Goal: Navigation & Orientation: Find specific page/section

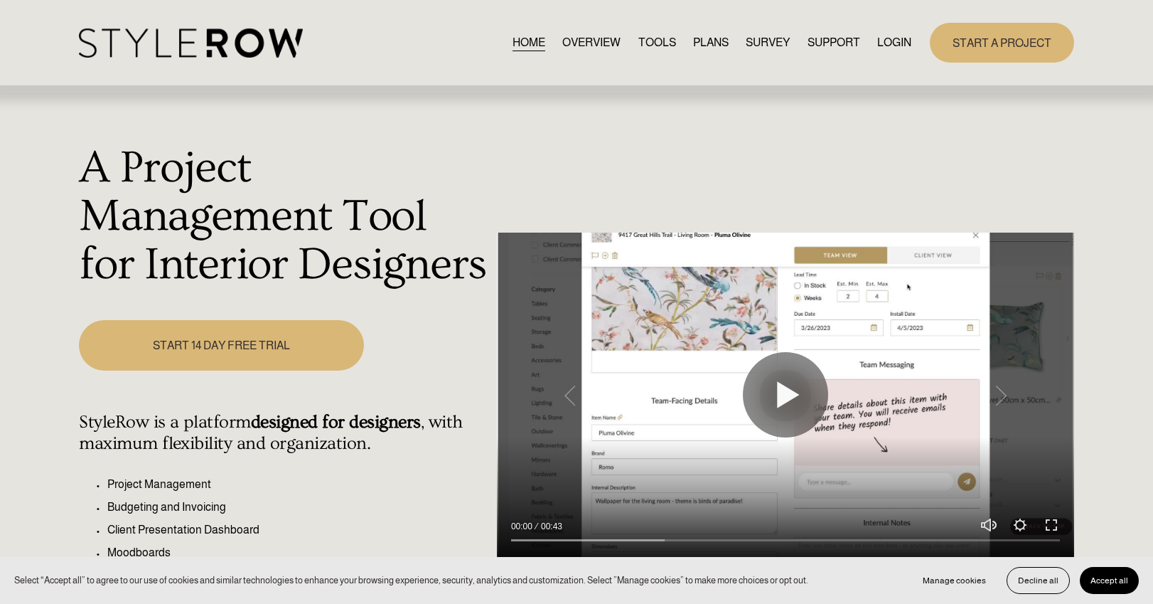
click at [890, 41] on link "LOGIN" at bounding box center [894, 42] width 34 height 19
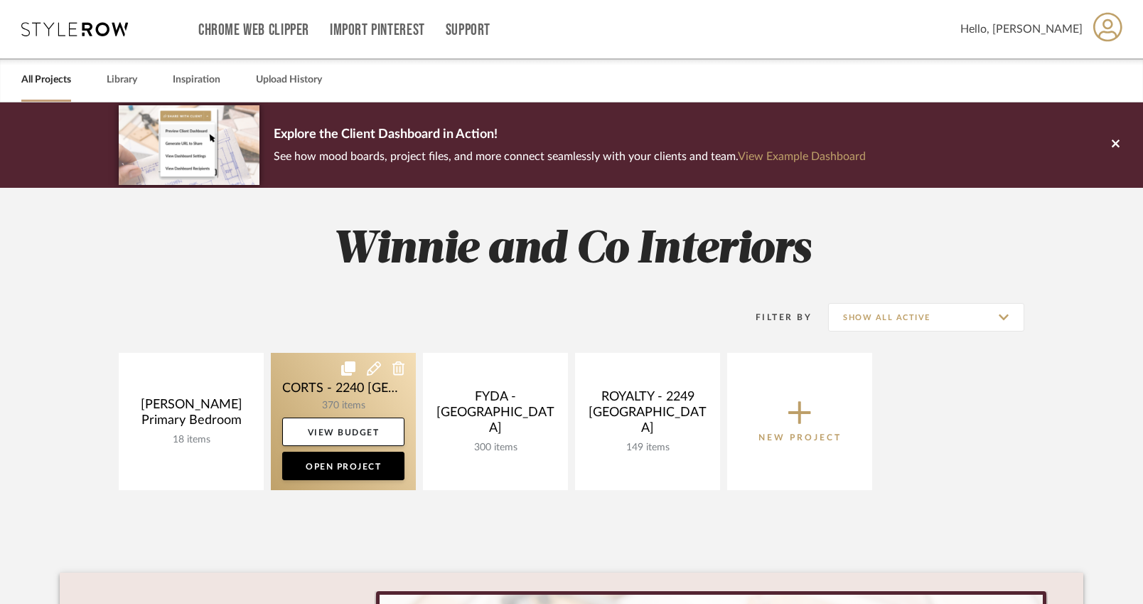
click at [355, 391] on link at bounding box center [343, 421] width 145 height 137
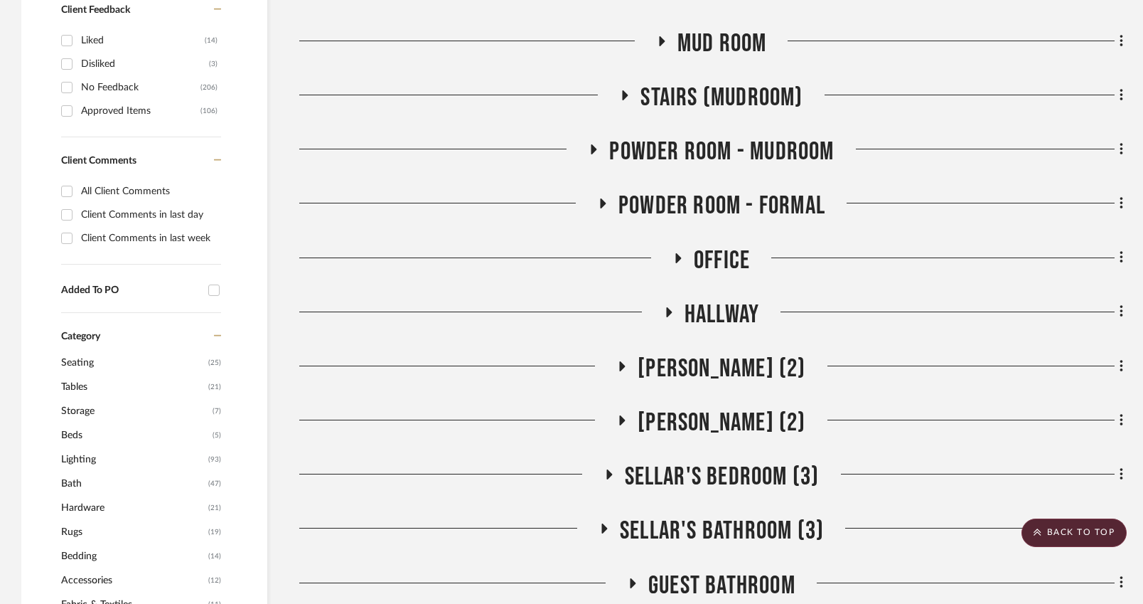
scroll to position [981, 0]
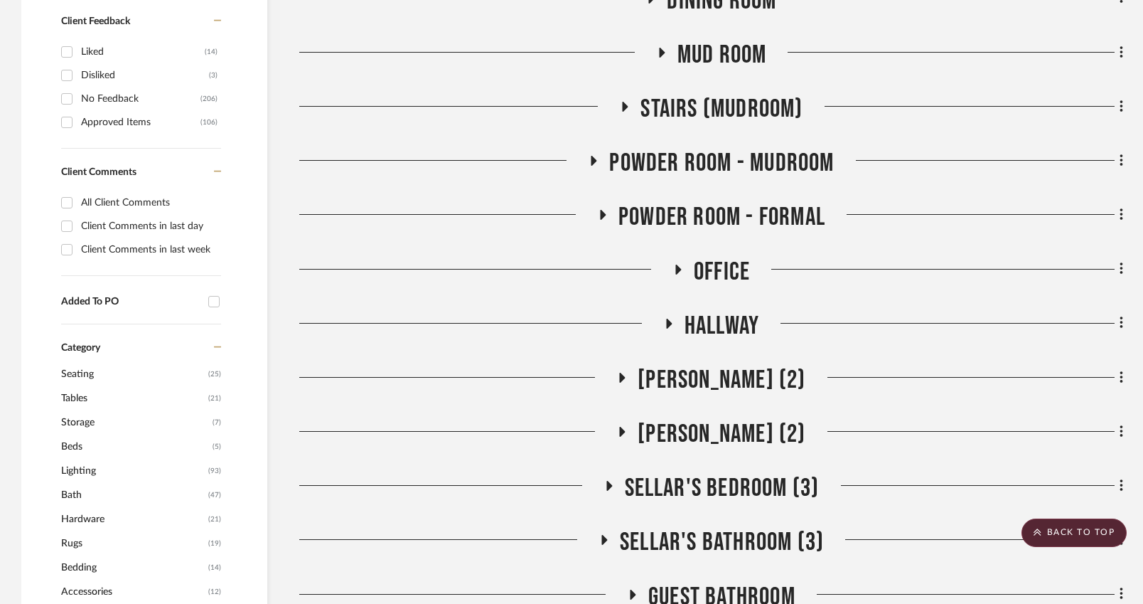
click at [683, 264] on icon at bounding box center [677, 269] width 17 height 11
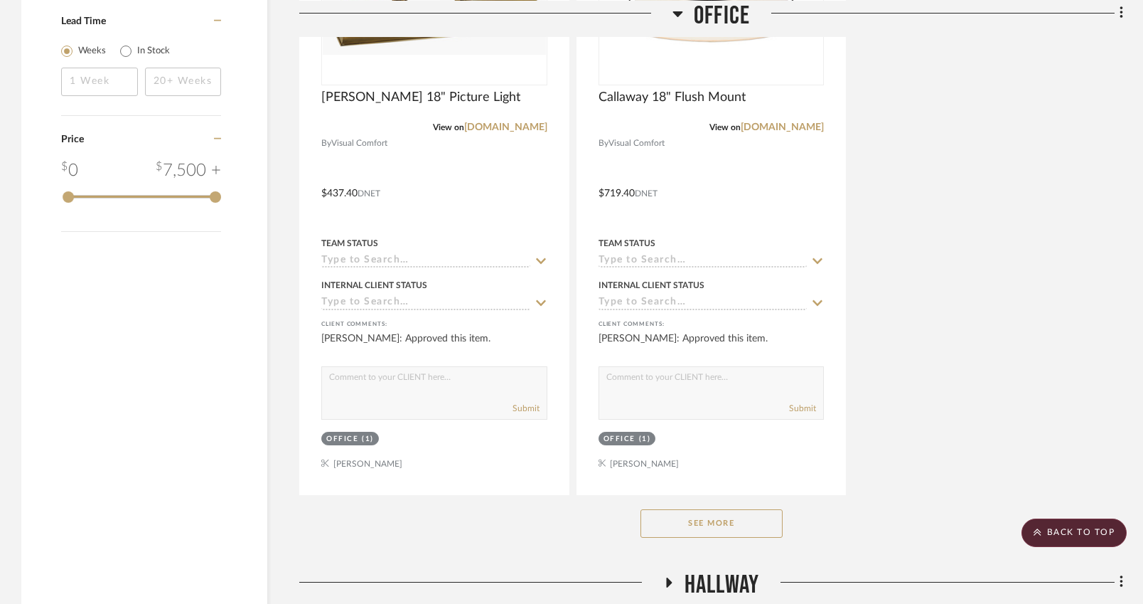
scroll to position [2706, 0]
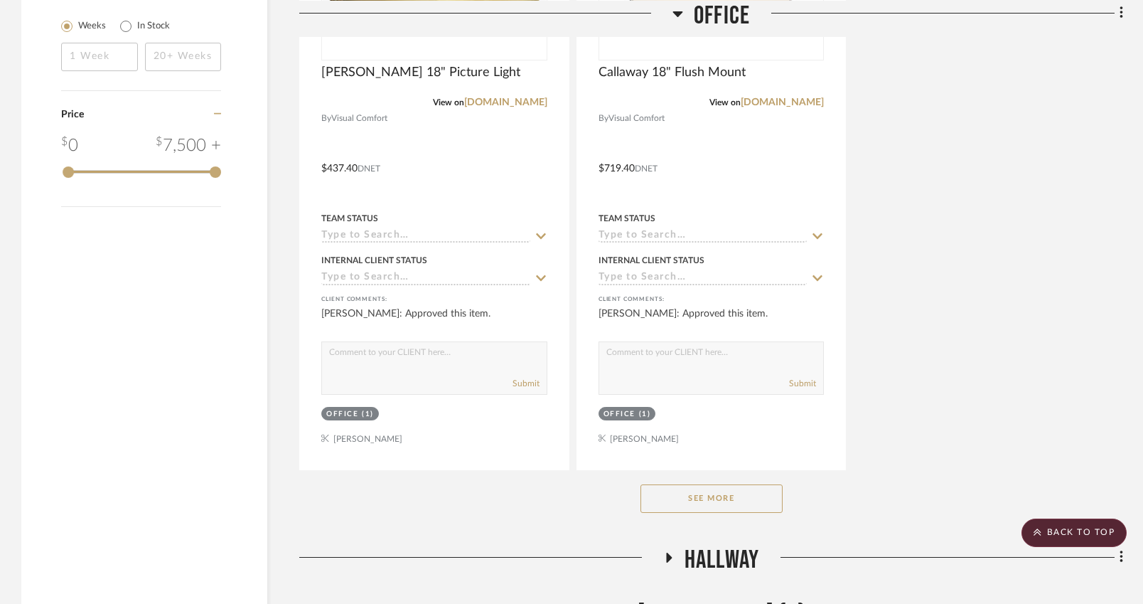
click at [693, 484] on button "See More" at bounding box center [712, 498] width 142 height 28
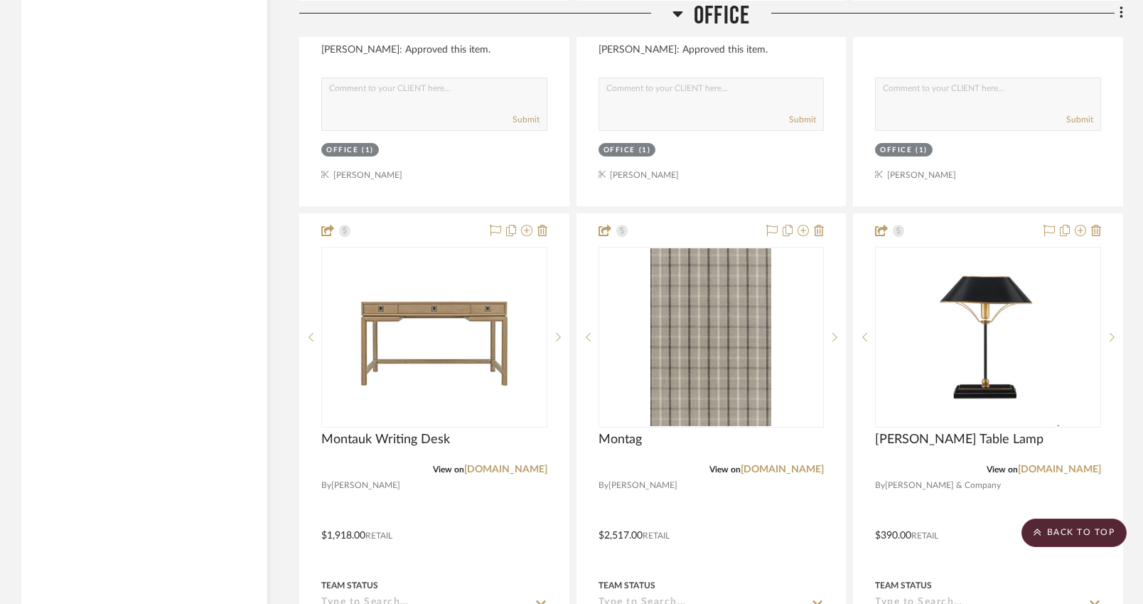
scroll to position [2979, 0]
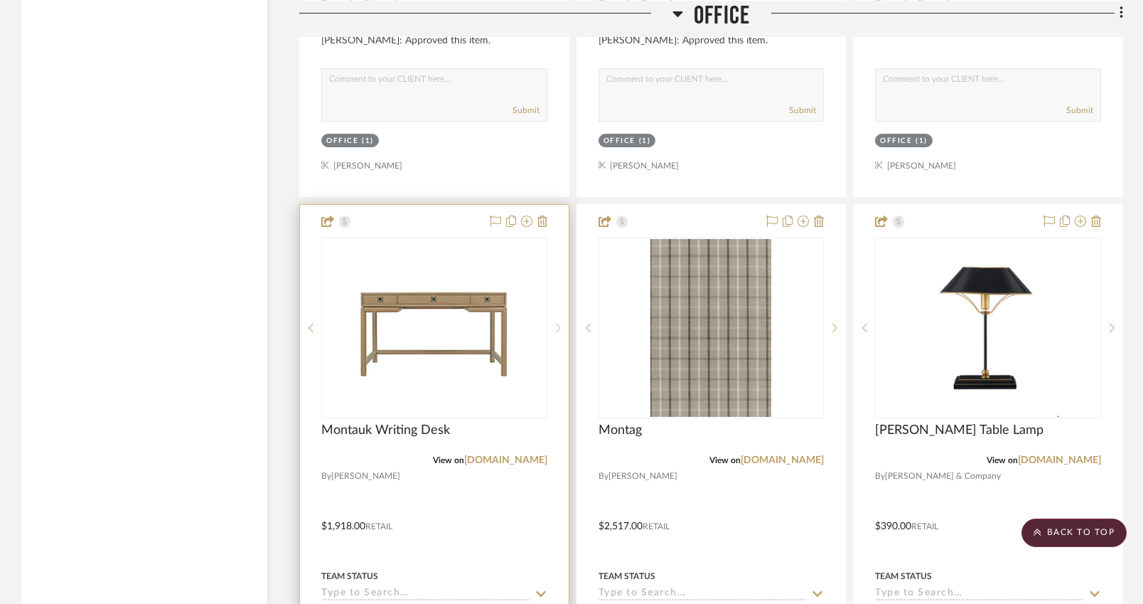
click at [558, 323] on icon at bounding box center [558, 328] width 5 height 10
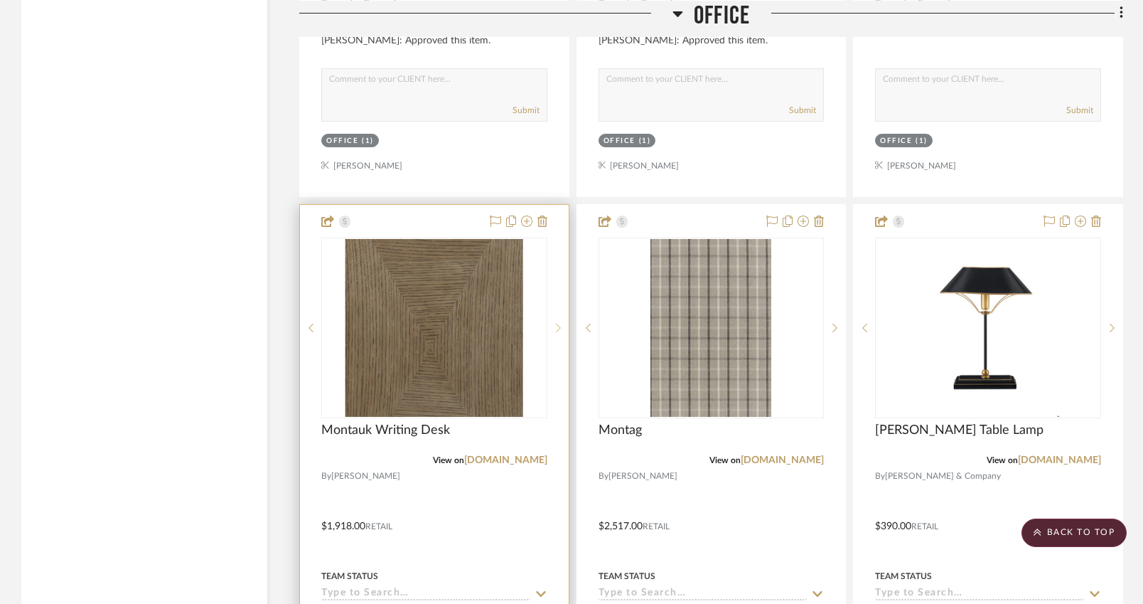
click at [558, 323] on icon at bounding box center [558, 328] width 5 height 10
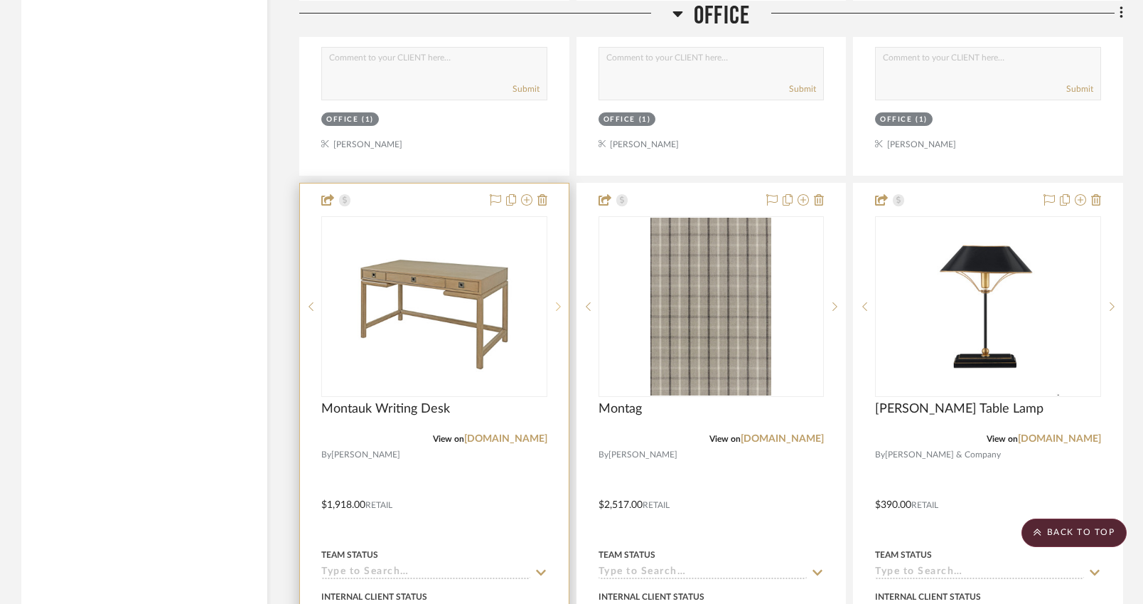
scroll to position [3014, 0]
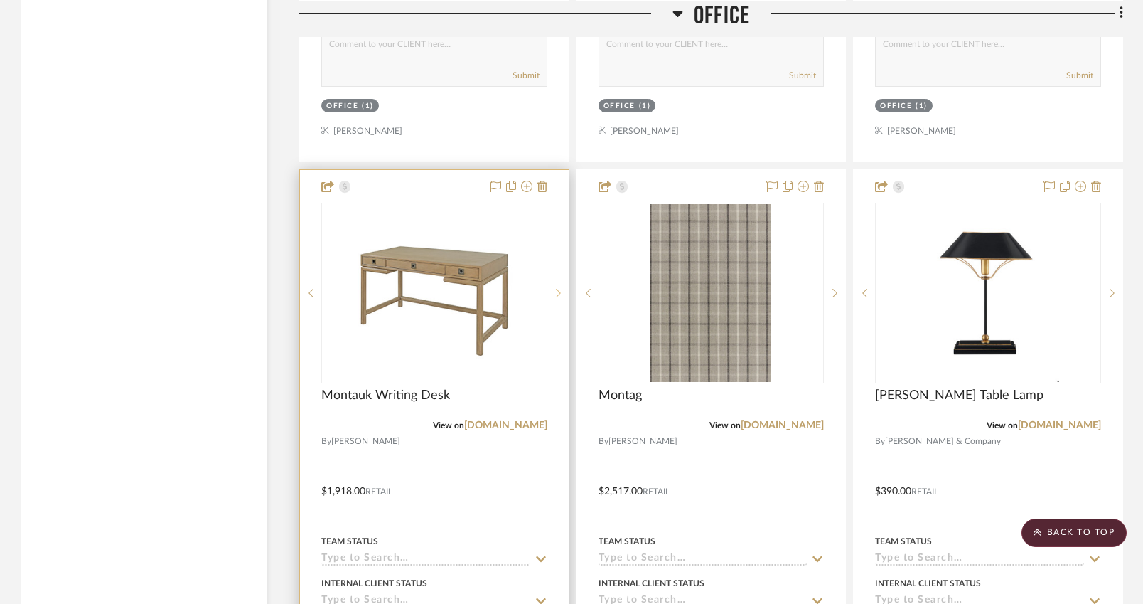
click at [559, 289] on icon at bounding box center [558, 293] width 5 height 9
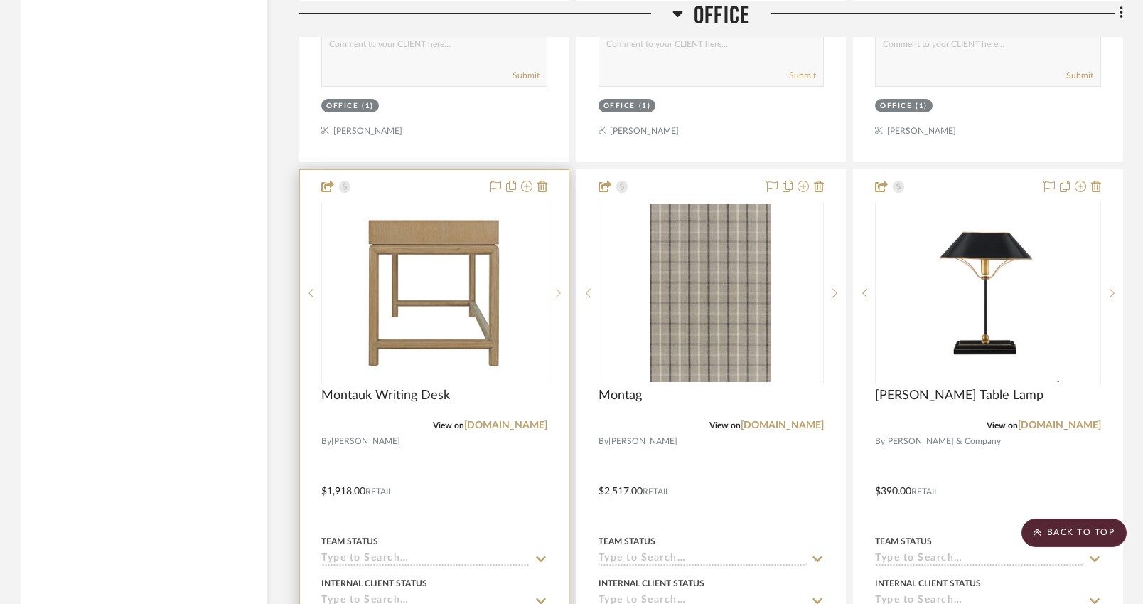
click at [559, 289] on icon at bounding box center [558, 293] width 5 height 9
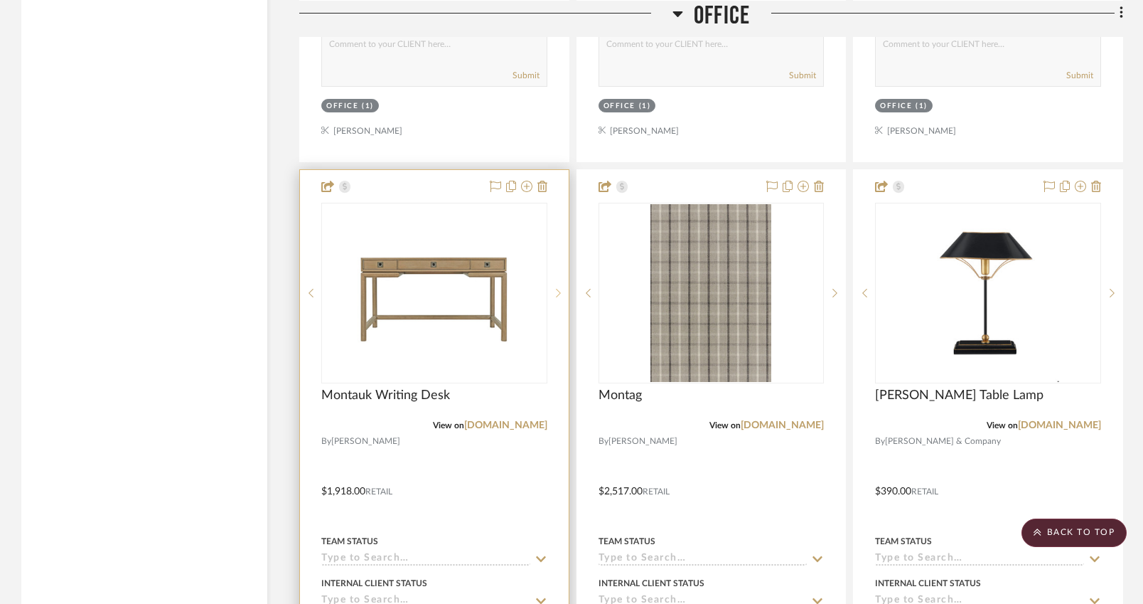
click at [559, 289] on icon at bounding box center [558, 293] width 5 height 9
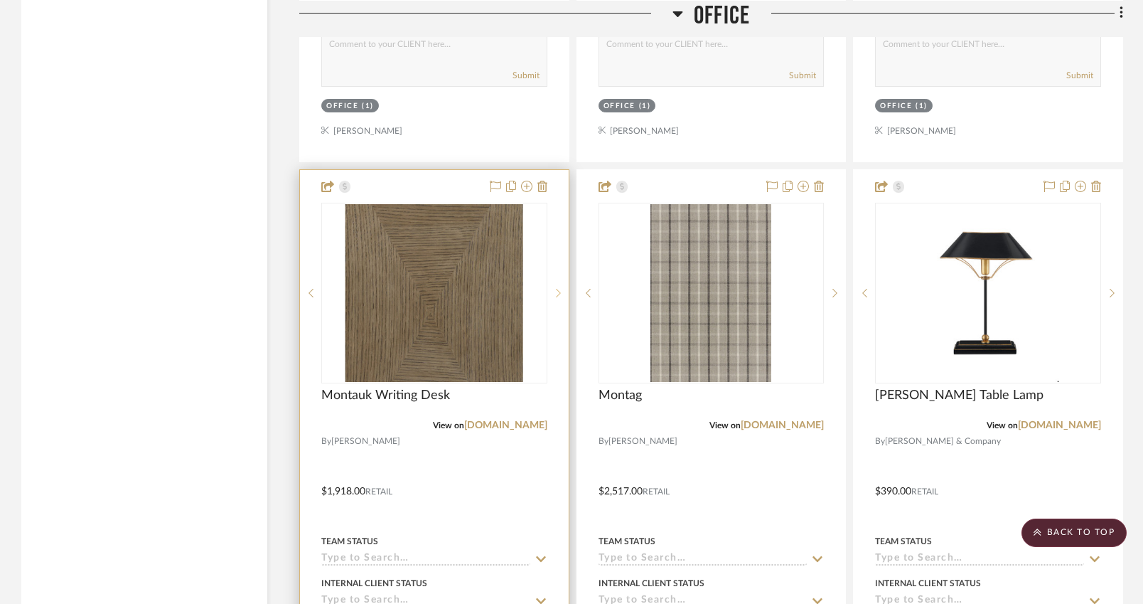
click at [559, 289] on icon at bounding box center [558, 293] width 5 height 9
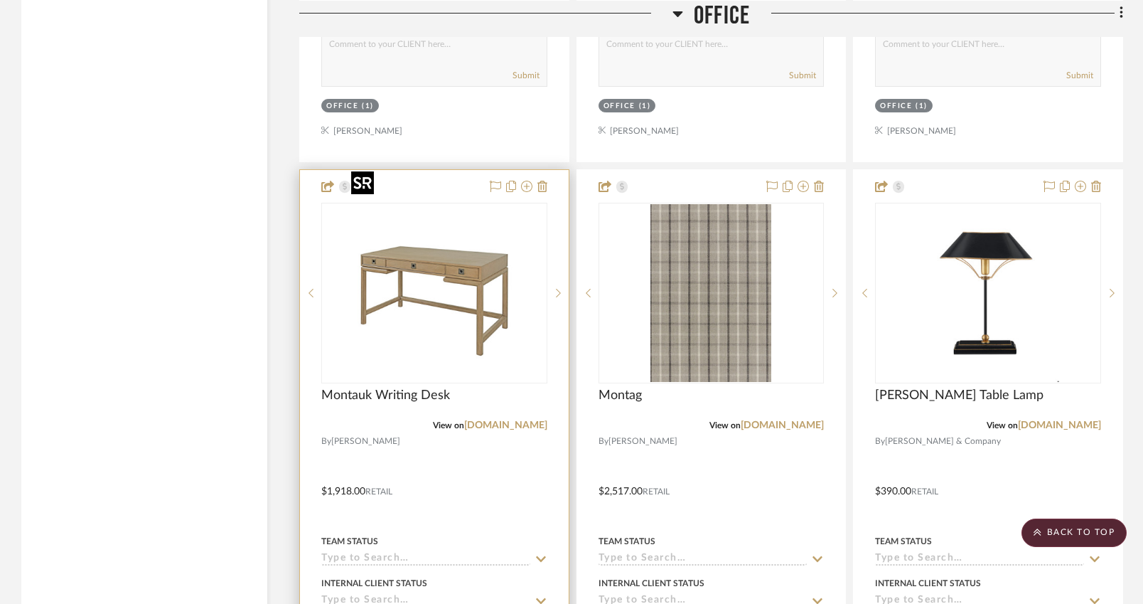
click at [464, 242] on img "2" at bounding box center [435, 293] width 178 height 178
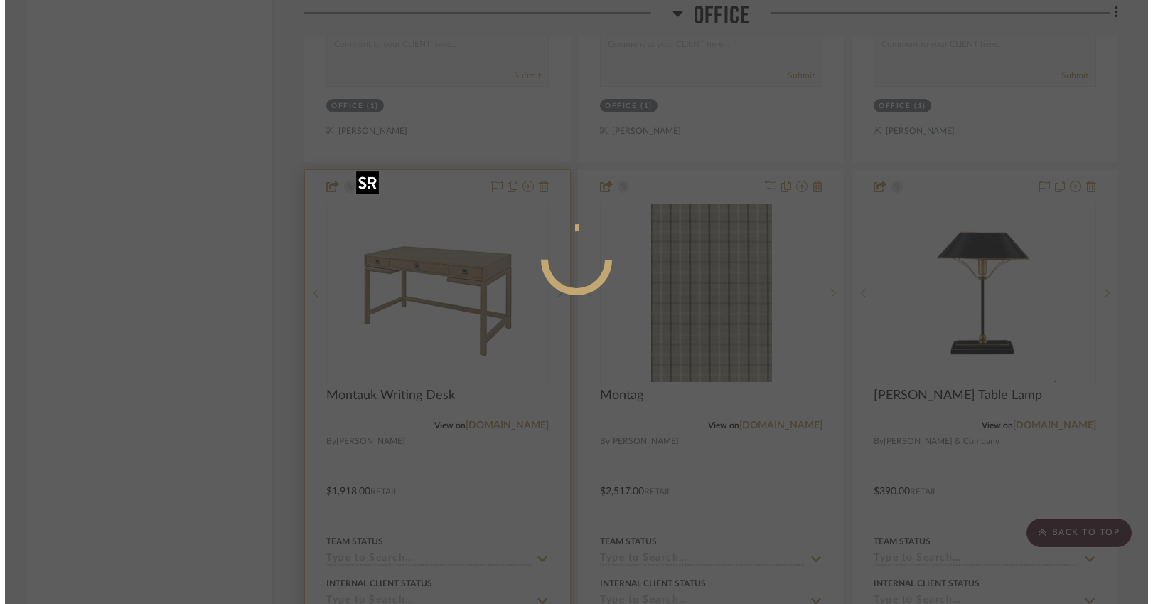
scroll to position [0, 0]
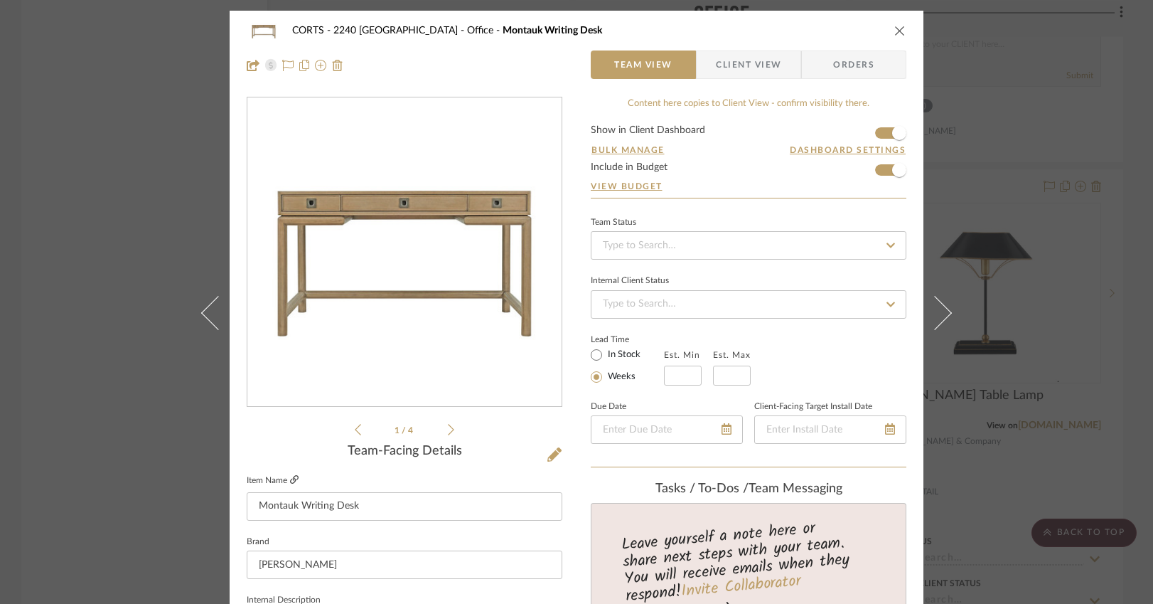
click at [290, 479] on icon at bounding box center [294, 479] width 9 height 9
click at [895, 29] on icon "close" at bounding box center [900, 30] width 11 height 11
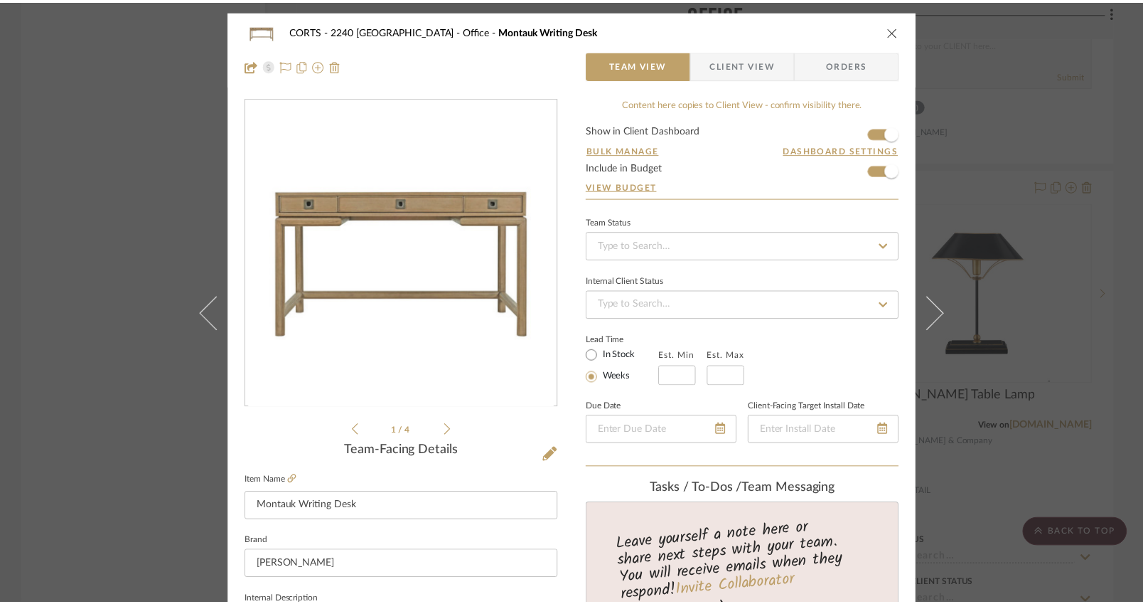
scroll to position [3014, 0]
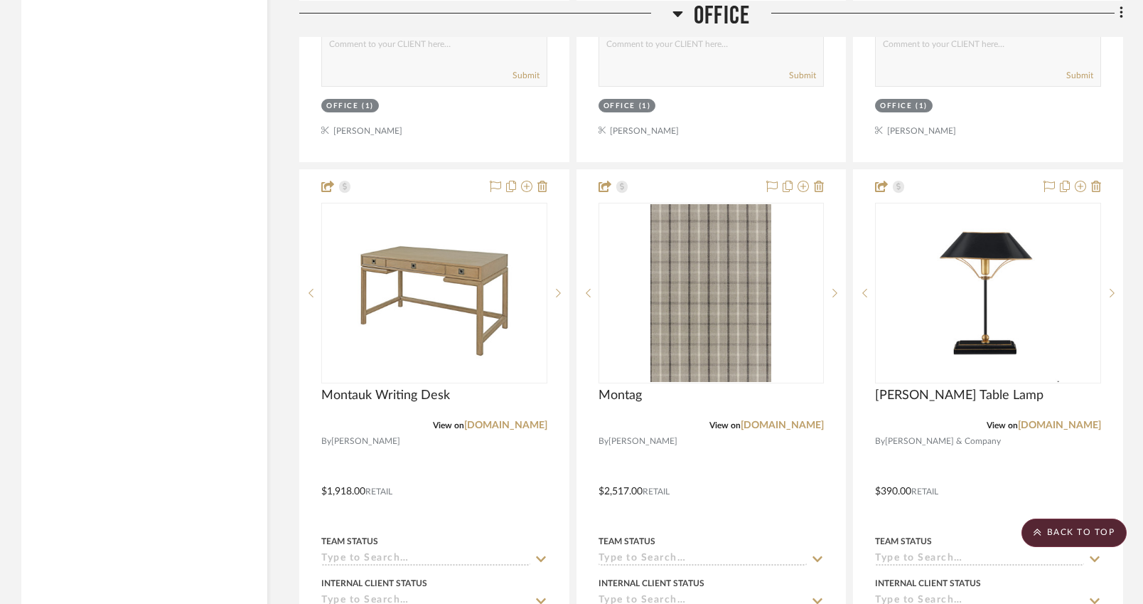
click at [677, 10] on icon at bounding box center [678, 12] width 11 height 17
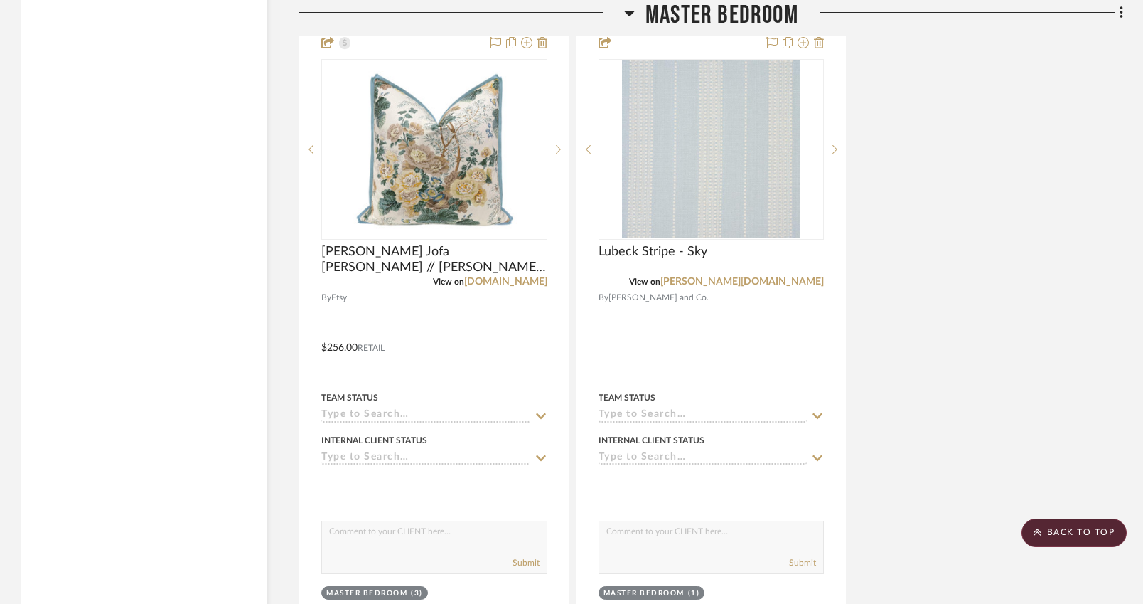
click at [627, 11] on icon at bounding box center [630, 14] width 10 height 6
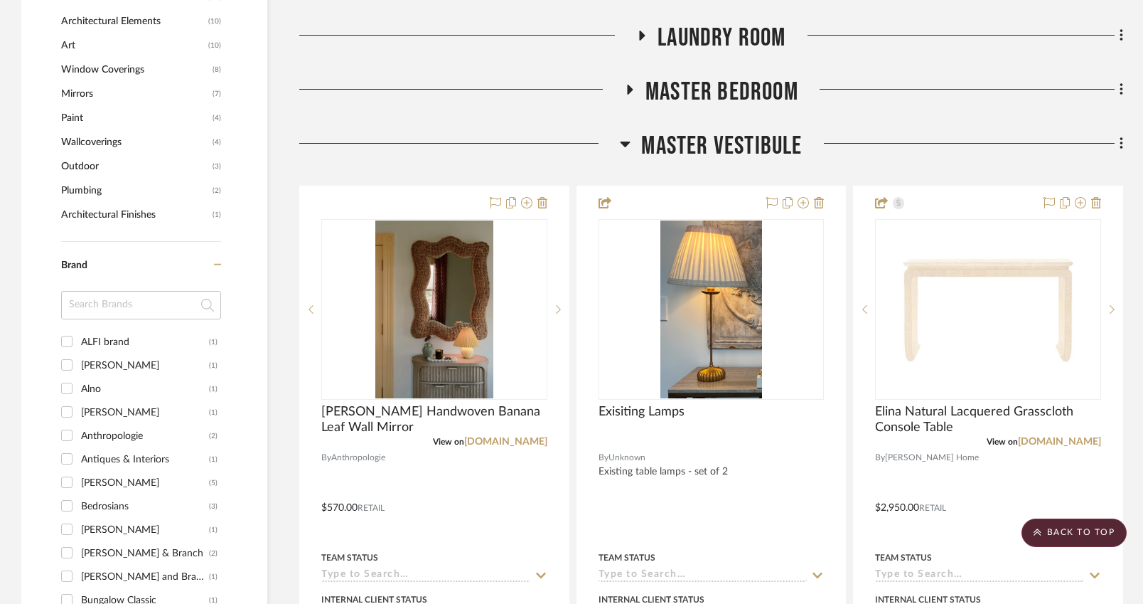
scroll to position [1643, 0]
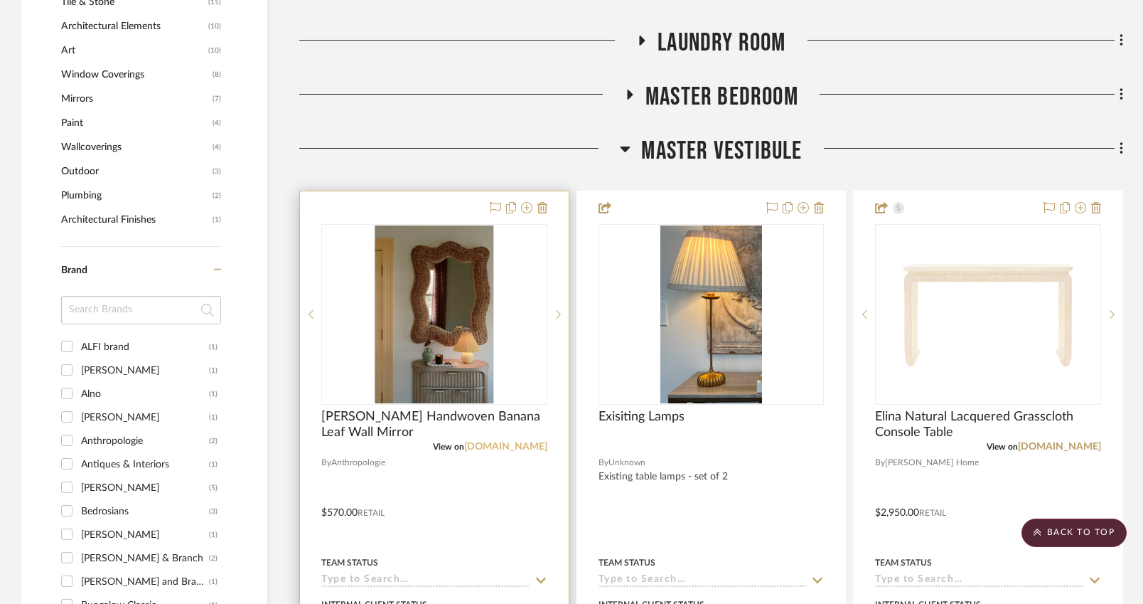
click at [483, 442] on link "[DOMAIN_NAME]" at bounding box center [505, 447] width 83 height 10
